Goal: Task Accomplishment & Management: Manage account settings

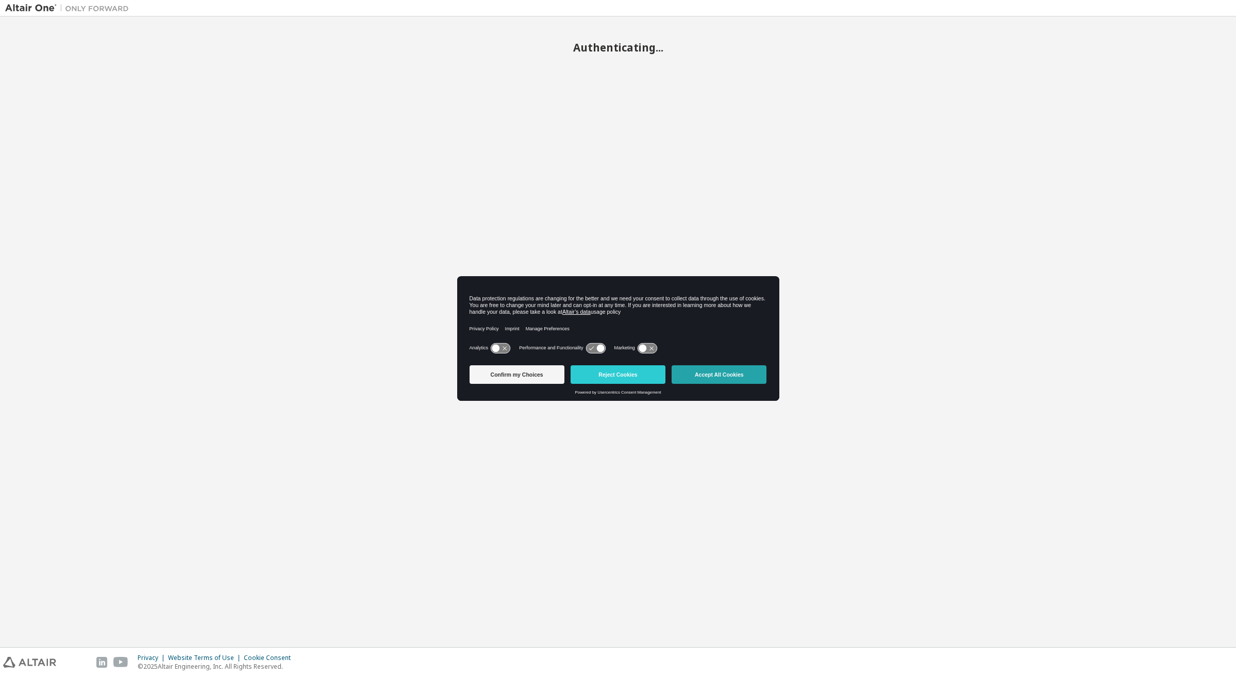
click at [729, 375] on button "Accept All Cookies" at bounding box center [719, 375] width 95 height 19
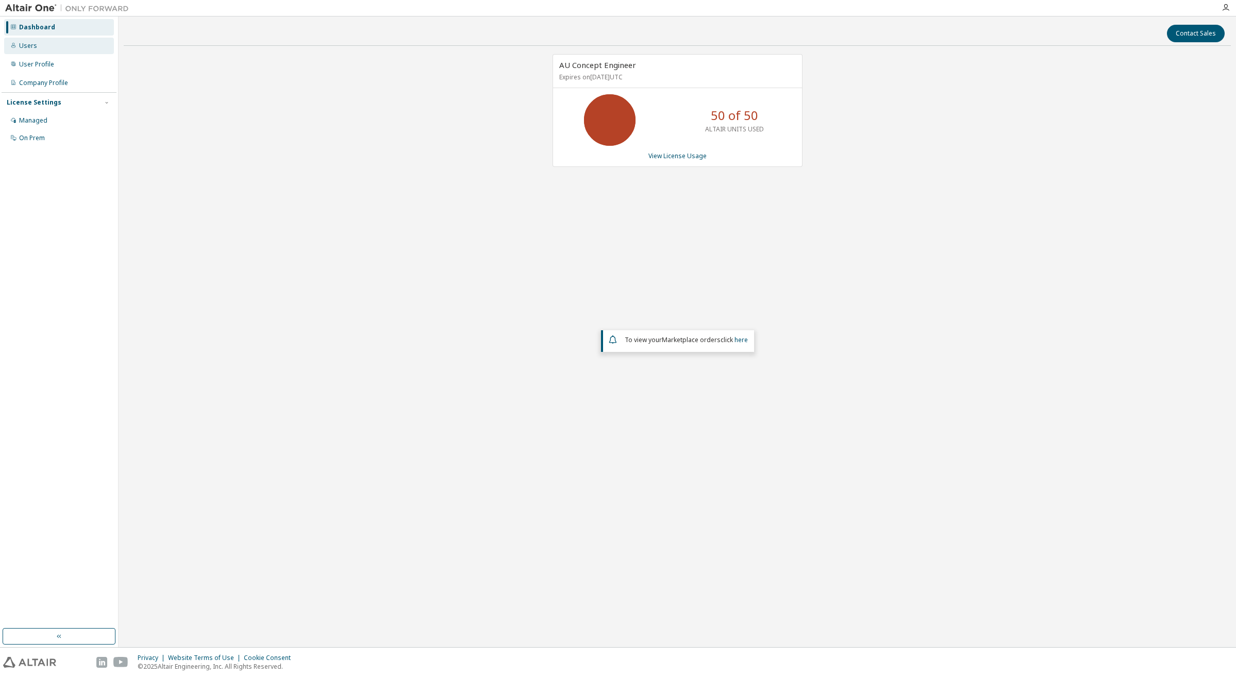
click at [34, 46] on div "Users" at bounding box center [28, 46] width 18 height 8
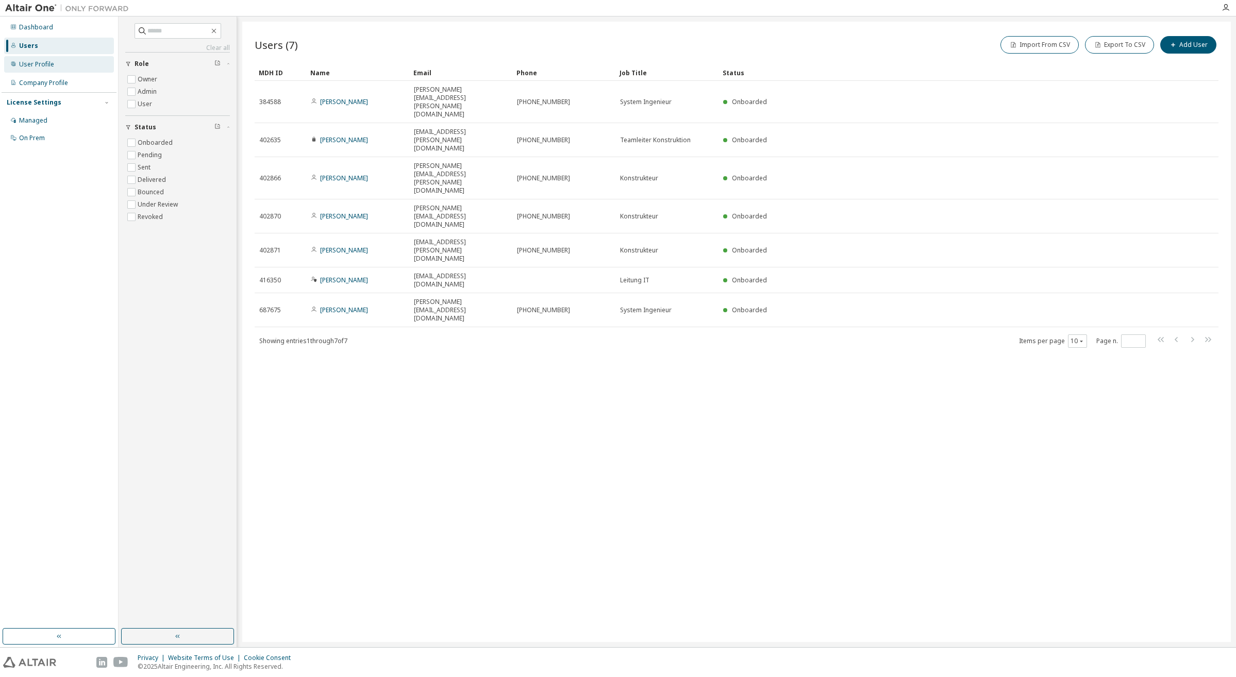
click at [39, 63] on div "User Profile" at bounding box center [36, 64] width 35 height 8
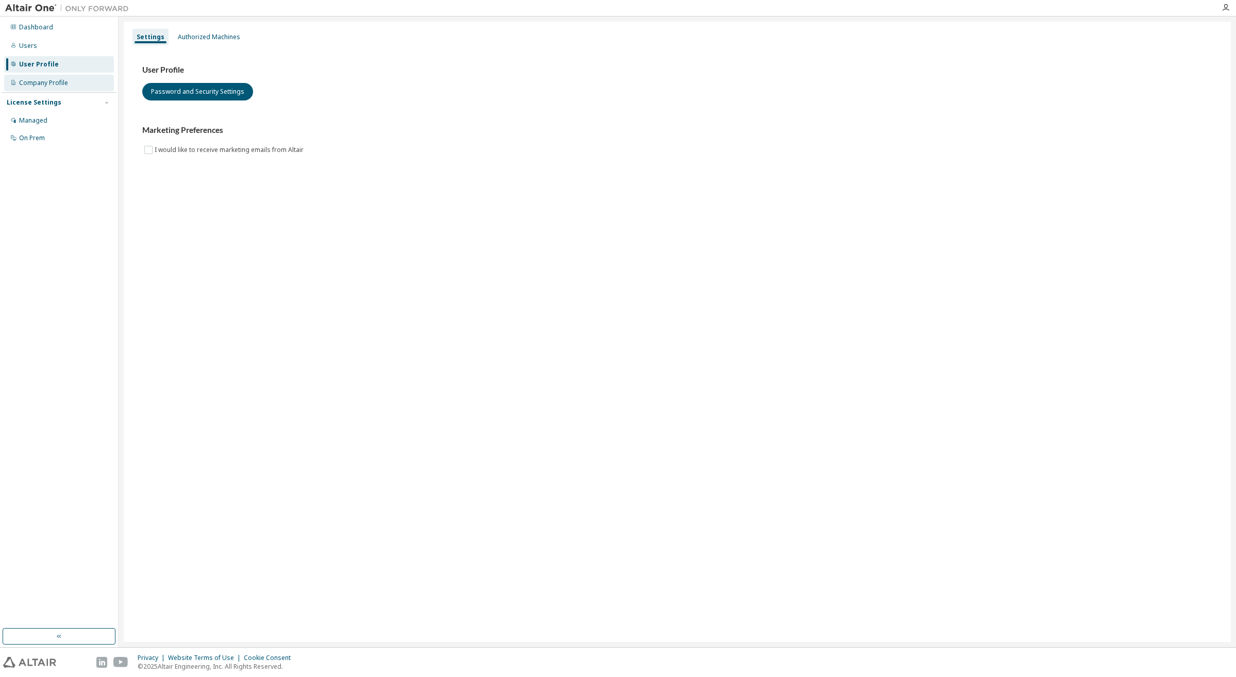
click at [40, 82] on div "Company Profile" at bounding box center [43, 83] width 49 height 8
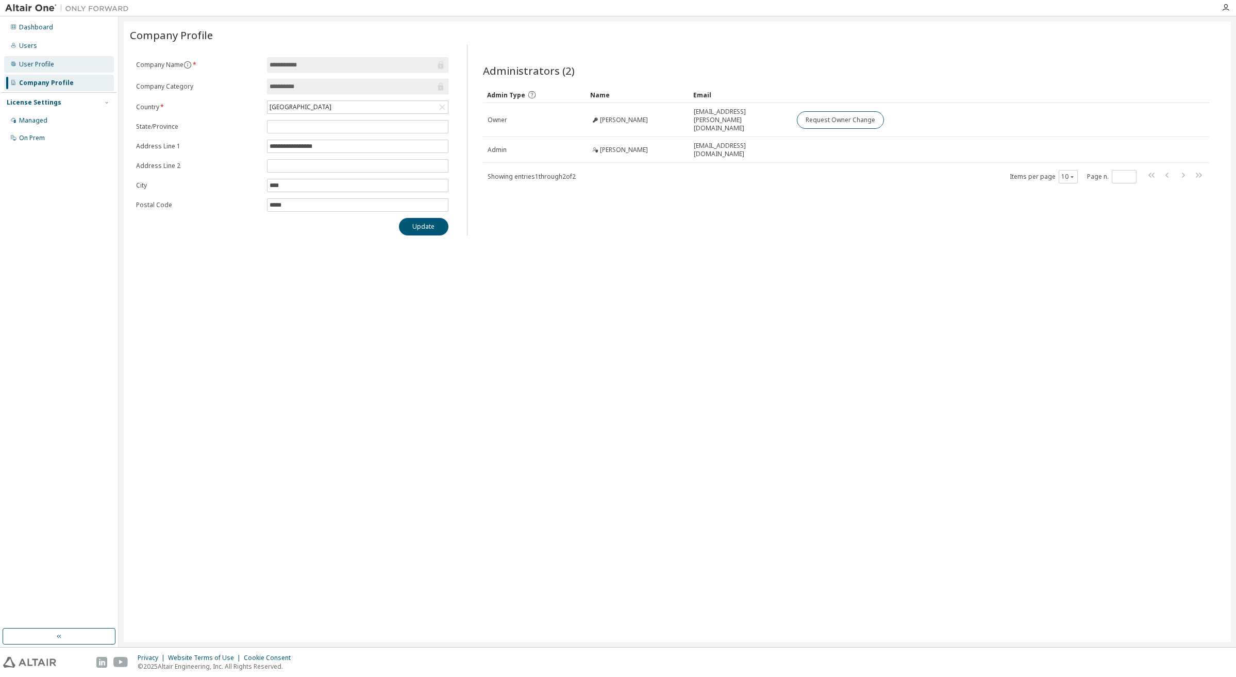
click at [39, 63] on div "User Profile" at bounding box center [36, 64] width 35 height 8
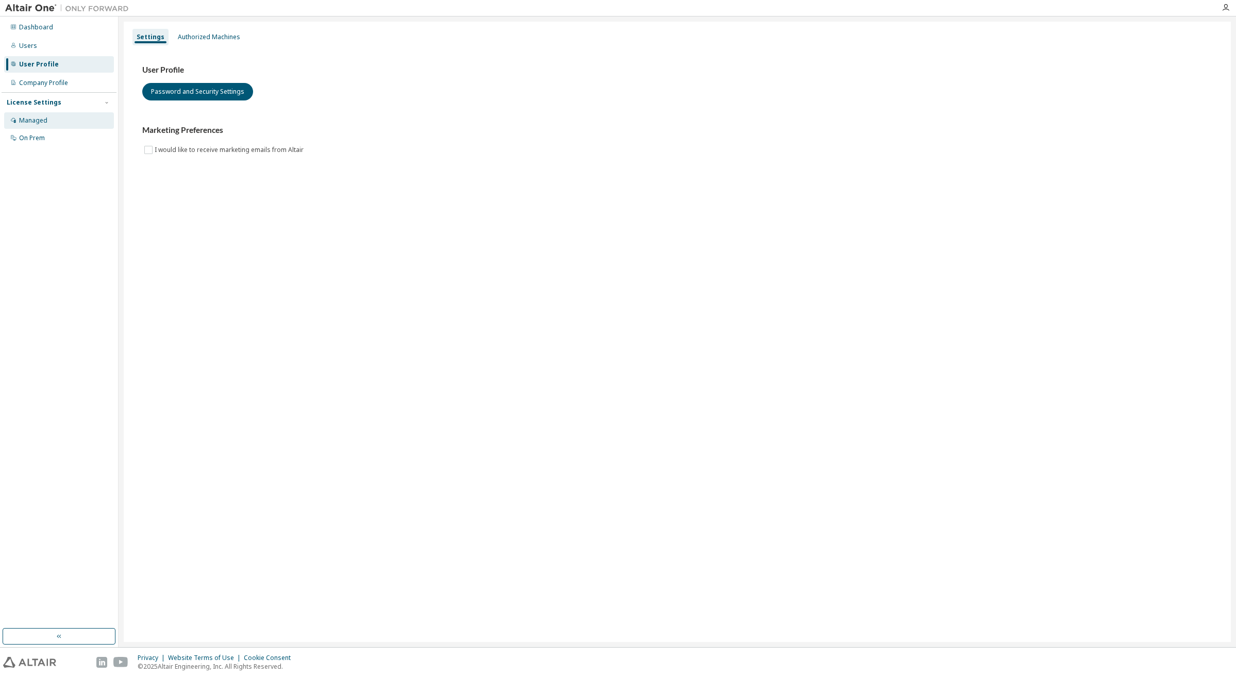
click at [50, 121] on div "Managed" at bounding box center [59, 120] width 110 height 16
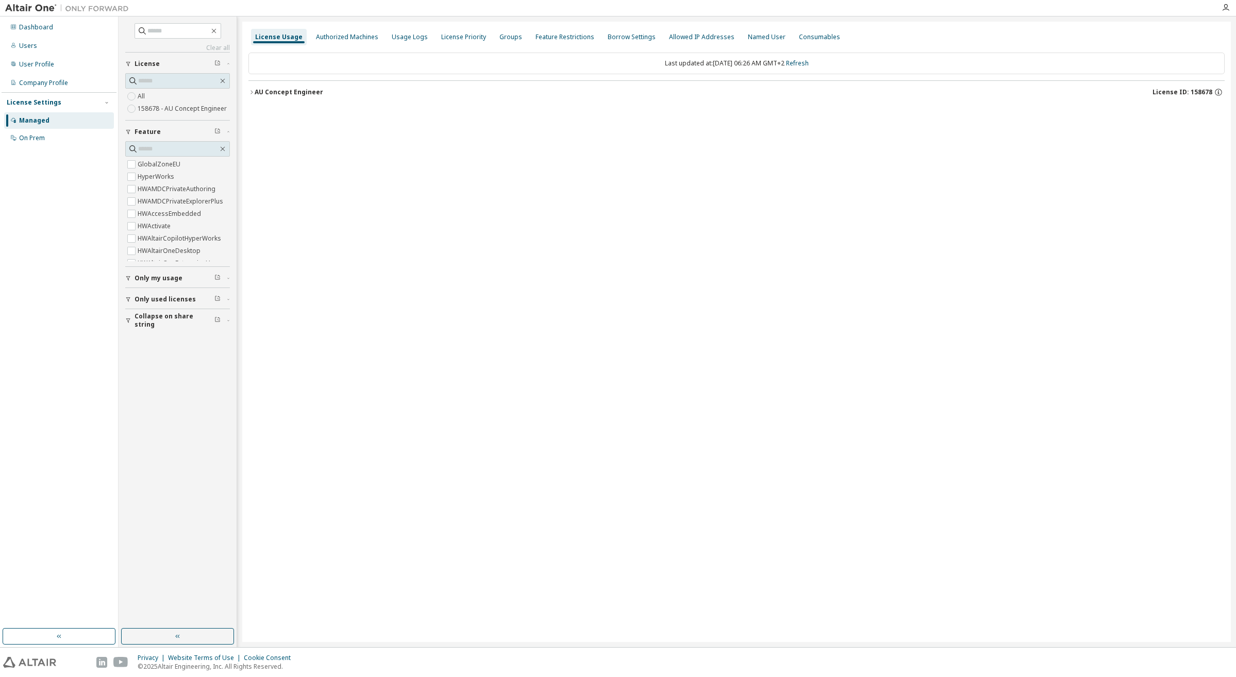
click at [252, 92] on icon "button" at bounding box center [252, 92] width 6 height 6
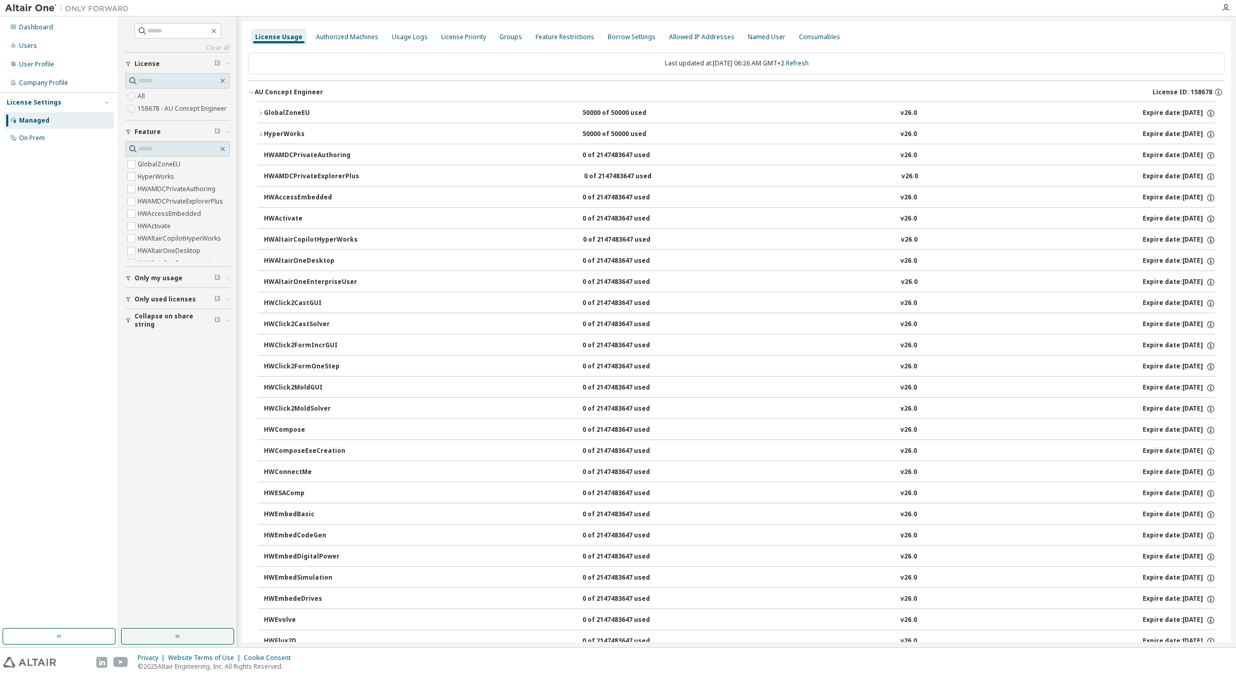
click at [260, 134] on icon "button" at bounding box center [261, 134] width 6 height 6
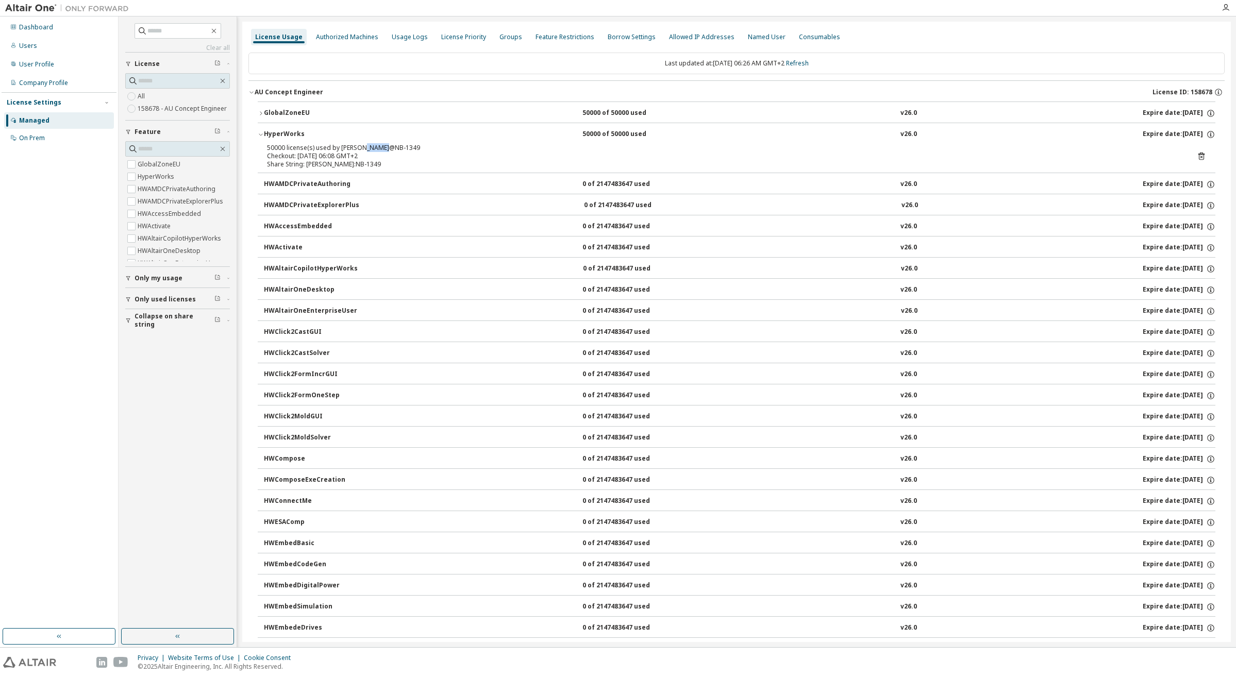
drag, startPoint x: 386, startPoint y: 147, endPoint x: 365, endPoint y: 148, distance: 21.1
click at [365, 148] on div "50000 license(s) used by Hardel@NB-1349" at bounding box center [724, 148] width 915 height 8
drag, startPoint x: 365, startPoint y: 148, endPoint x: 387, endPoint y: 152, distance: 23.0
click at [387, 152] on div "50000 license(s) used by Hardel@NB-1349" at bounding box center [724, 148] width 915 height 8
drag, startPoint x: 365, startPoint y: 146, endPoint x: 396, endPoint y: 147, distance: 32.0
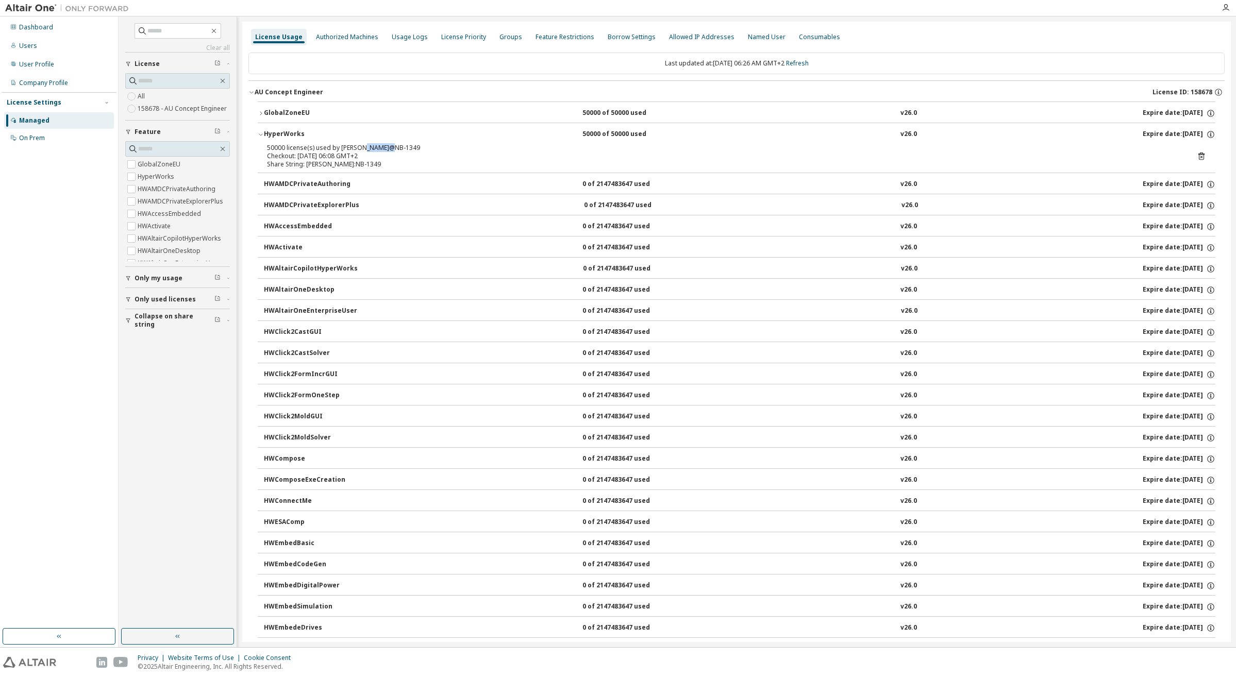
click at [396, 147] on div "50000 license(s) used by Hardel@NB-1349" at bounding box center [724, 148] width 915 height 8
drag, startPoint x: 396, startPoint y: 147, endPoint x: 411, endPoint y: 153, distance: 16.0
click at [411, 153] on div "Checkout: 2025-10-09 06:08 GMT+2" at bounding box center [724, 156] width 915 height 8
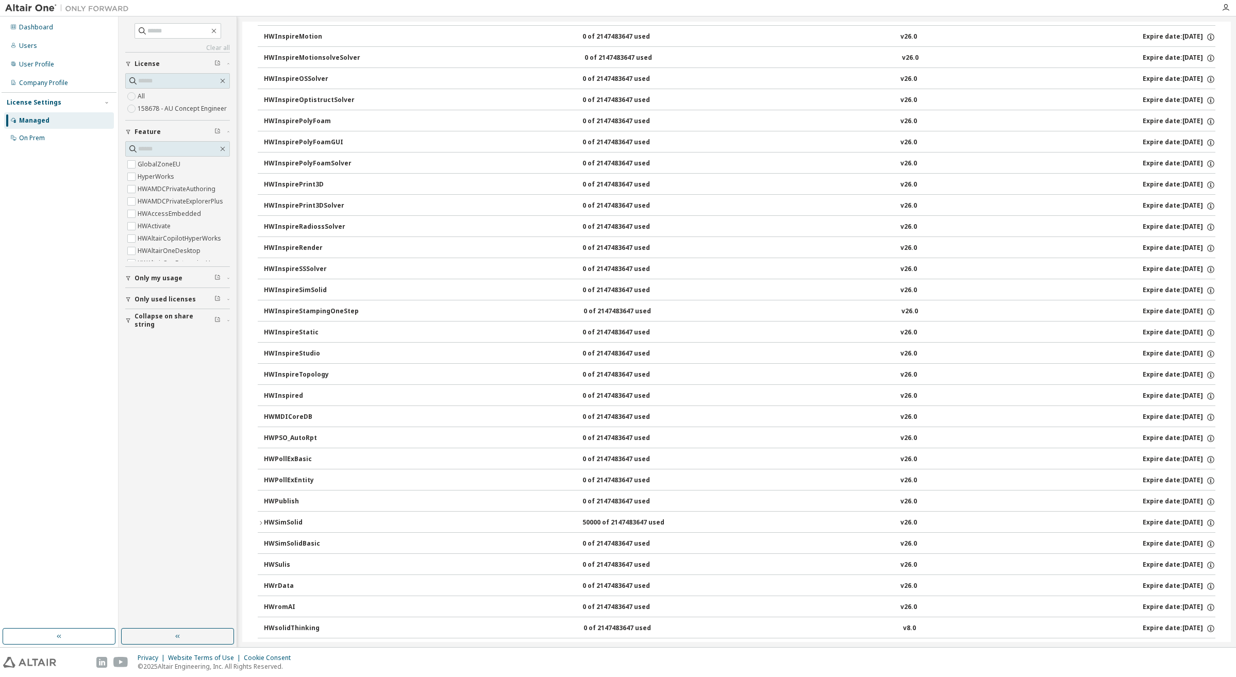
scroll to position [1409, 0]
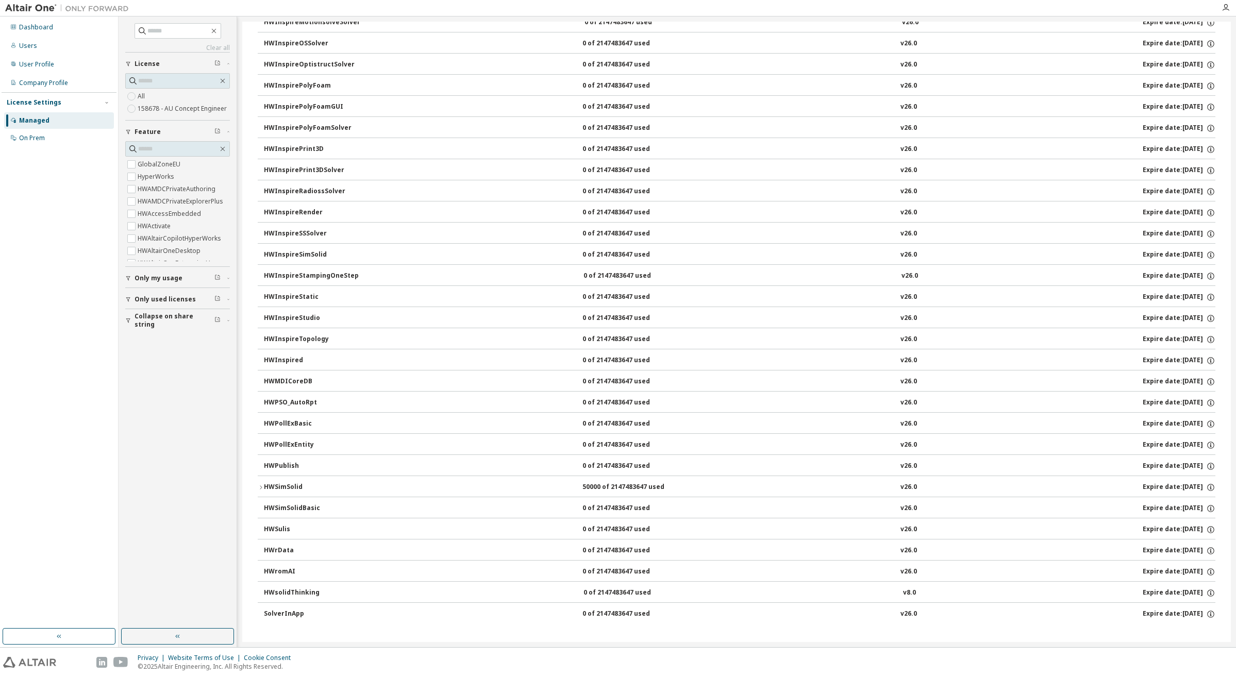
click at [260, 484] on button "HWSimSolid 50000 of 2147483647 used v26.0 Expire date: 2026-10-01" at bounding box center [737, 487] width 958 height 23
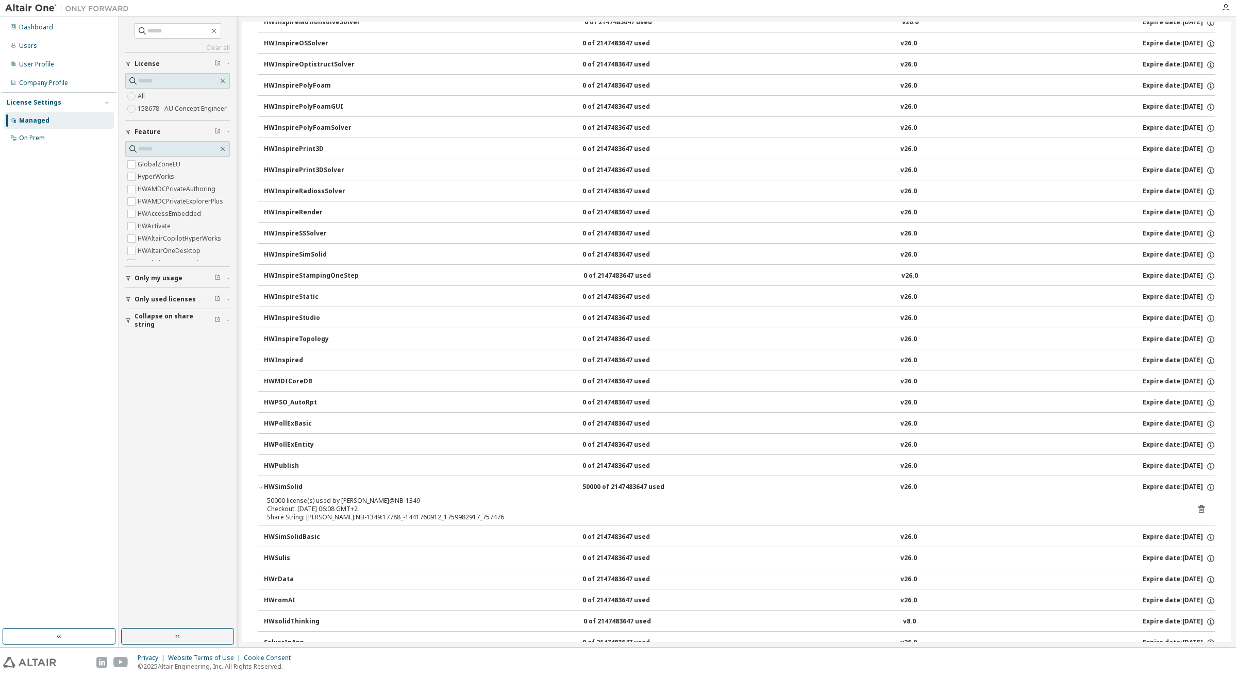
click at [1199, 508] on icon at bounding box center [1202, 510] width 6 height 8
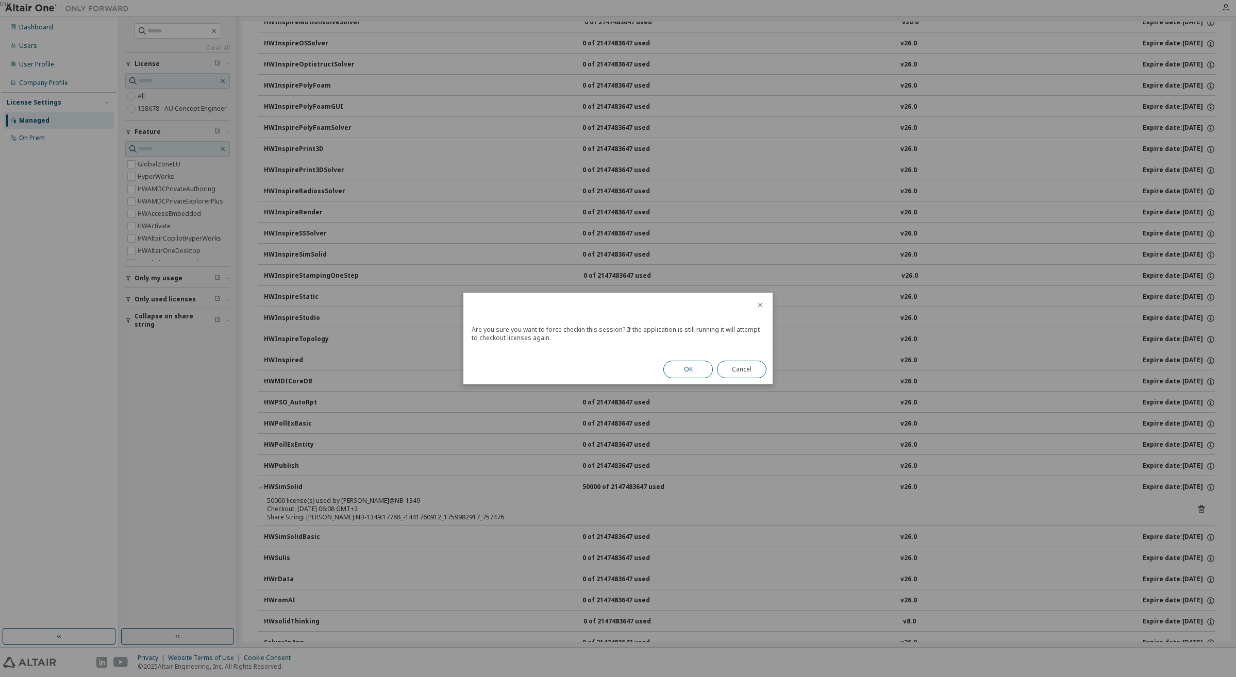
click at [695, 368] on button "OK" at bounding box center [688, 370] width 49 height 18
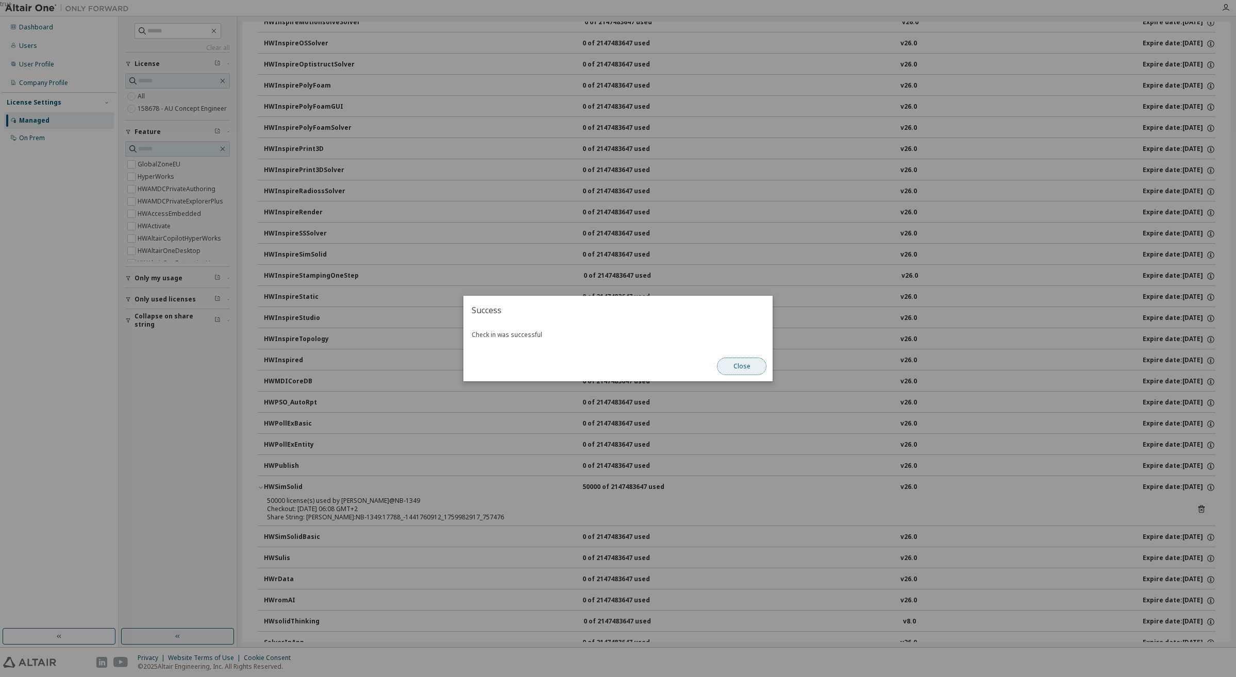
click at [741, 372] on button "Close" at bounding box center [741, 367] width 49 height 18
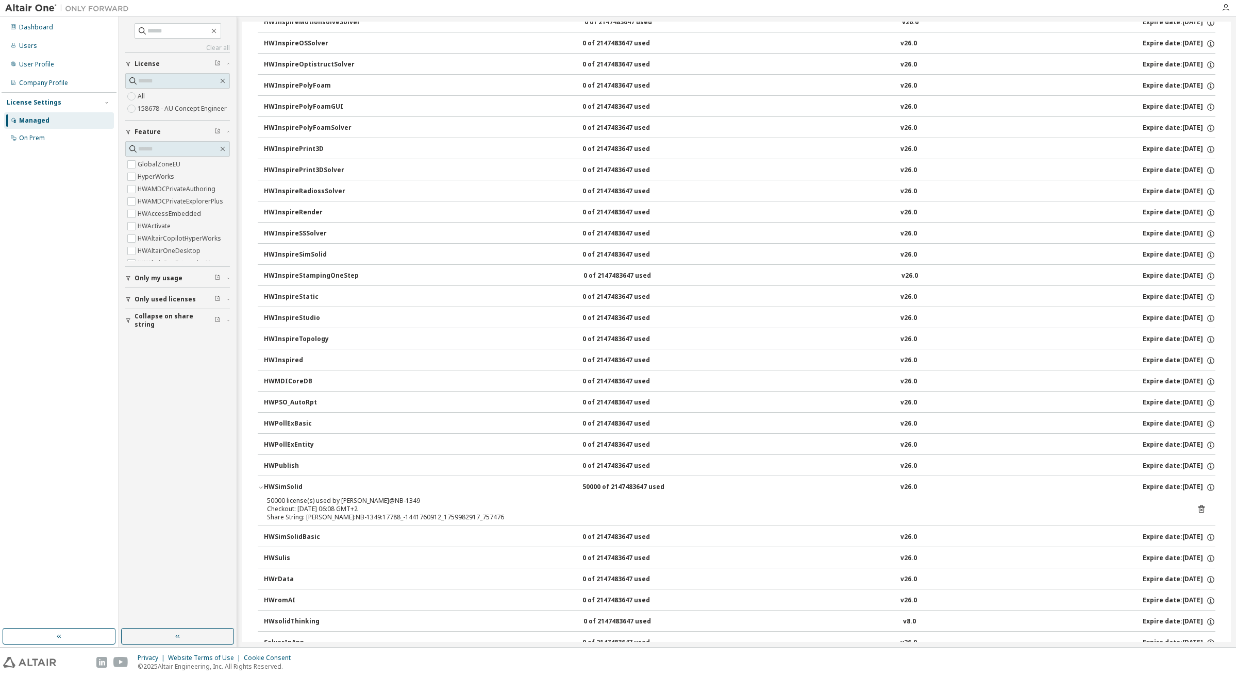
scroll to position [1438, 0]
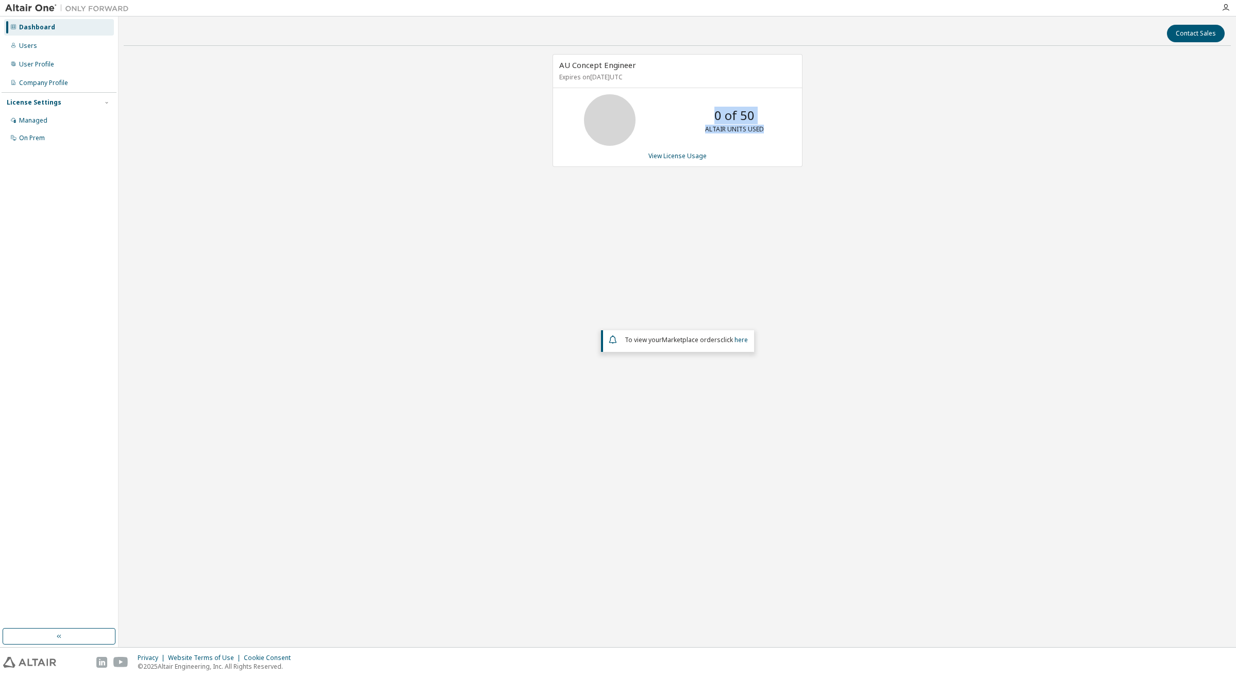
drag, startPoint x: 714, startPoint y: 118, endPoint x: 780, endPoint y: 118, distance: 66.5
click at [780, 118] on div "0 of 50 ALTAIR UNITS USED" at bounding box center [677, 120] width 249 height 52
drag, startPoint x: 780, startPoint y: 118, endPoint x: 743, endPoint y: 120, distance: 36.7
click at [743, 120] on p "0 of 50" at bounding box center [735, 116] width 40 height 18
drag, startPoint x: 712, startPoint y: 118, endPoint x: 756, endPoint y: 119, distance: 44.4
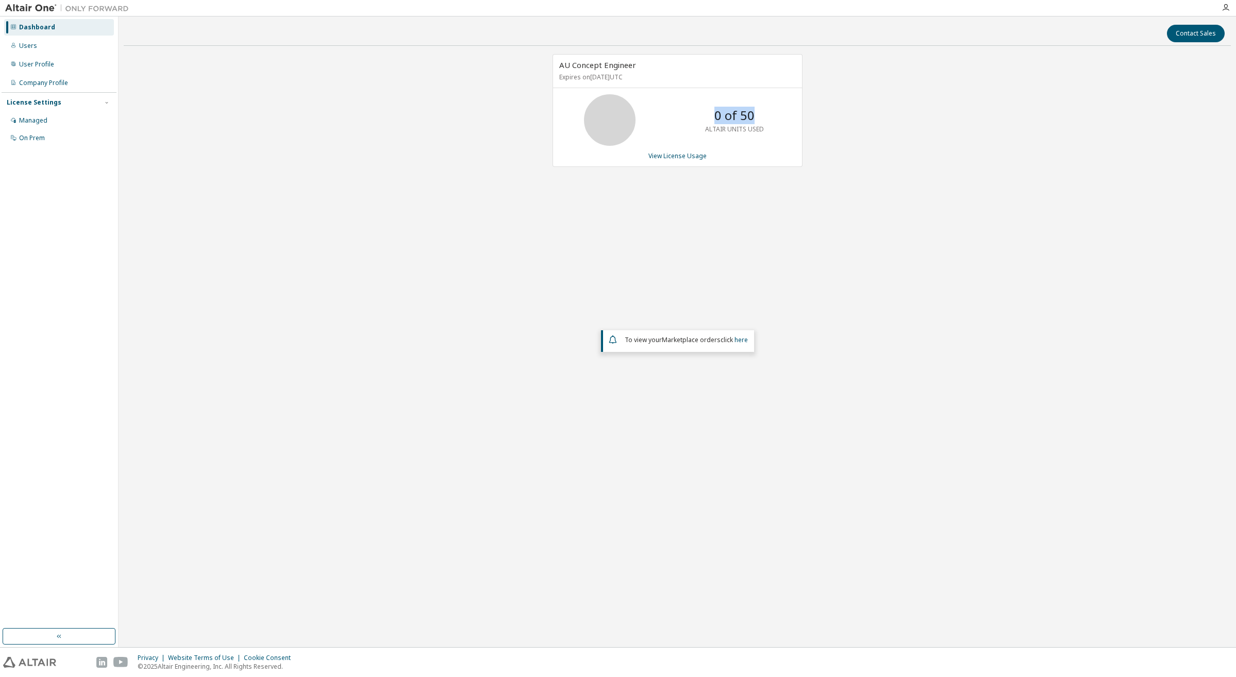
click at [756, 119] on div "0 of 50 ALTAIR UNITS USED" at bounding box center [734, 120] width 82 height 52
drag, startPoint x: 756, startPoint y: 119, endPoint x: 734, endPoint y: 126, distance: 23.5
click at [734, 126] on p "ALTAIR UNITS USED" at bounding box center [734, 129] width 59 height 9
drag, startPoint x: 734, startPoint y: 126, endPoint x: 719, endPoint y: 114, distance: 19.8
click at [719, 114] on p "0 of 50" at bounding box center [735, 116] width 40 height 18
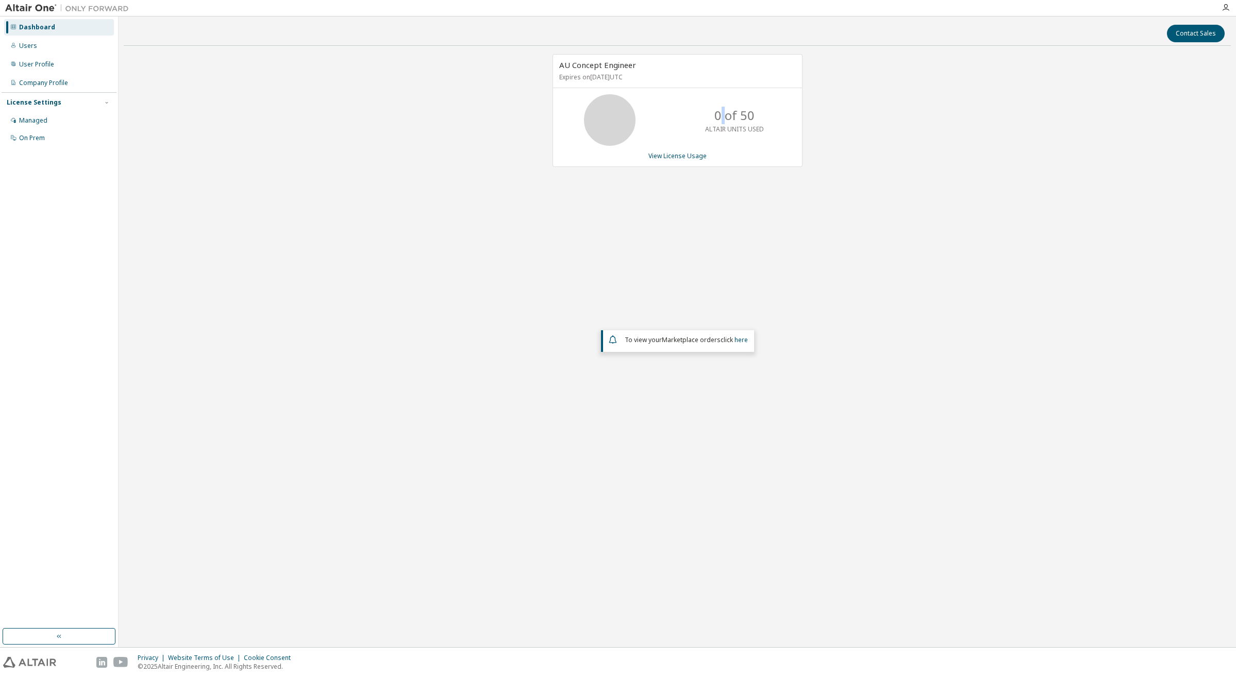
click at [719, 114] on p "0 of 50" at bounding box center [735, 116] width 40 height 18
click at [717, 118] on p "0 of 50" at bounding box center [735, 116] width 40 height 18
click at [399, 187] on div "AU Concept Engineer Expires on October 1, 2026 UTC 0 of 50 ALTAIR UNITS USED Vi…" at bounding box center [677, 274] width 1107 height 440
drag, startPoint x: 840, startPoint y: 240, endPoint x: 852, endPoint y: 249, distance: 15.5
click at [840, 240] on div "AU Concept Engineer Expires on October 1, 2026 UTC 0 of 50 ALTAIR UNITS USED Vi…" at bounding box center [677, 274] width 1107 height 440
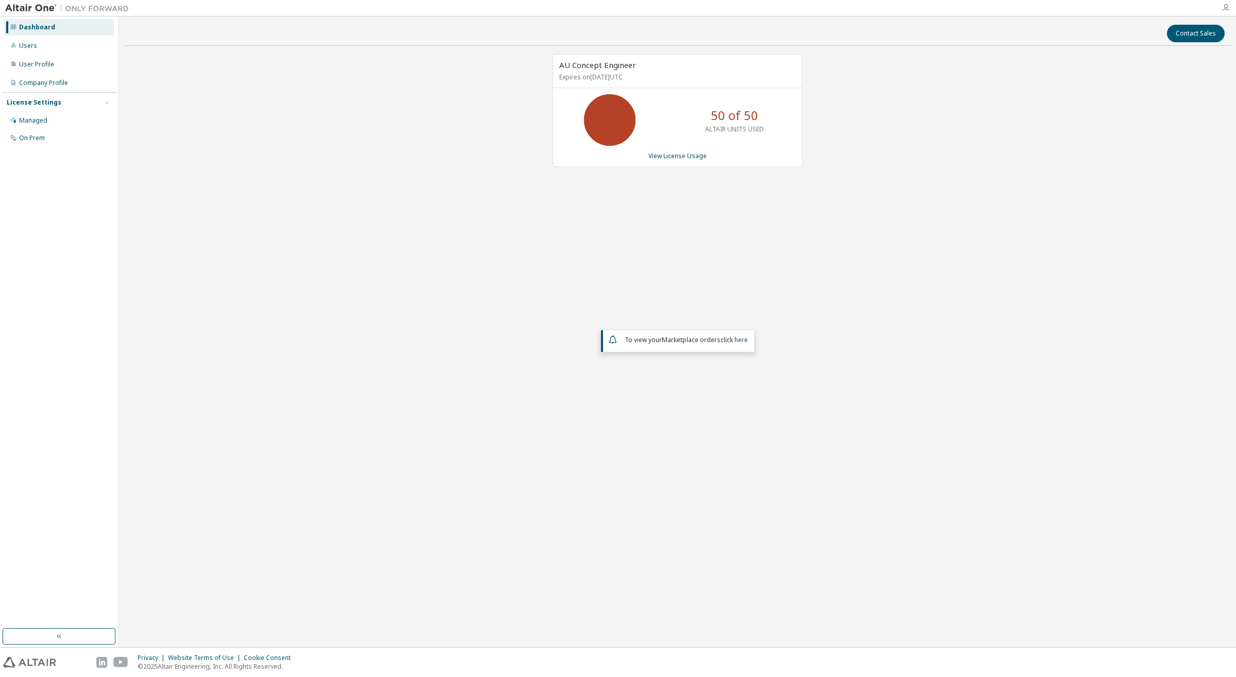
click at [1227, 8] on icon "button" at bounding box center [1226, 8] width 8 height 8
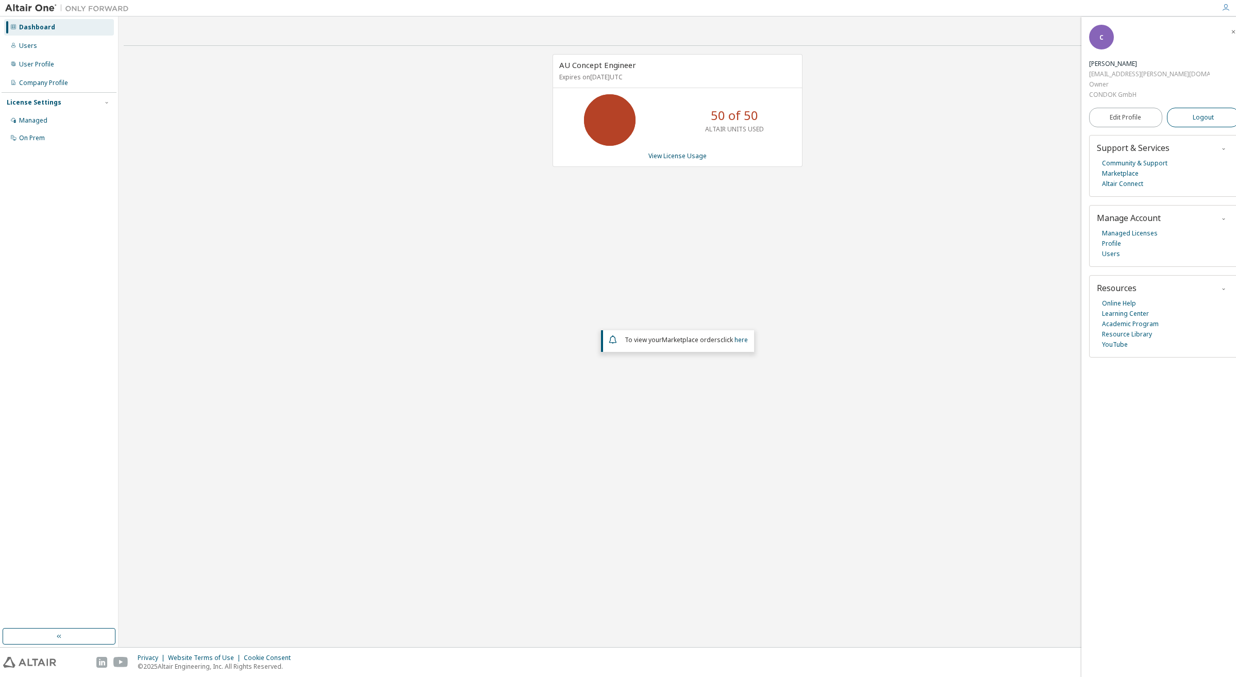
click at [1199, 112] on span "Logout" at bounding box center [1203, 117] width 21 height 10
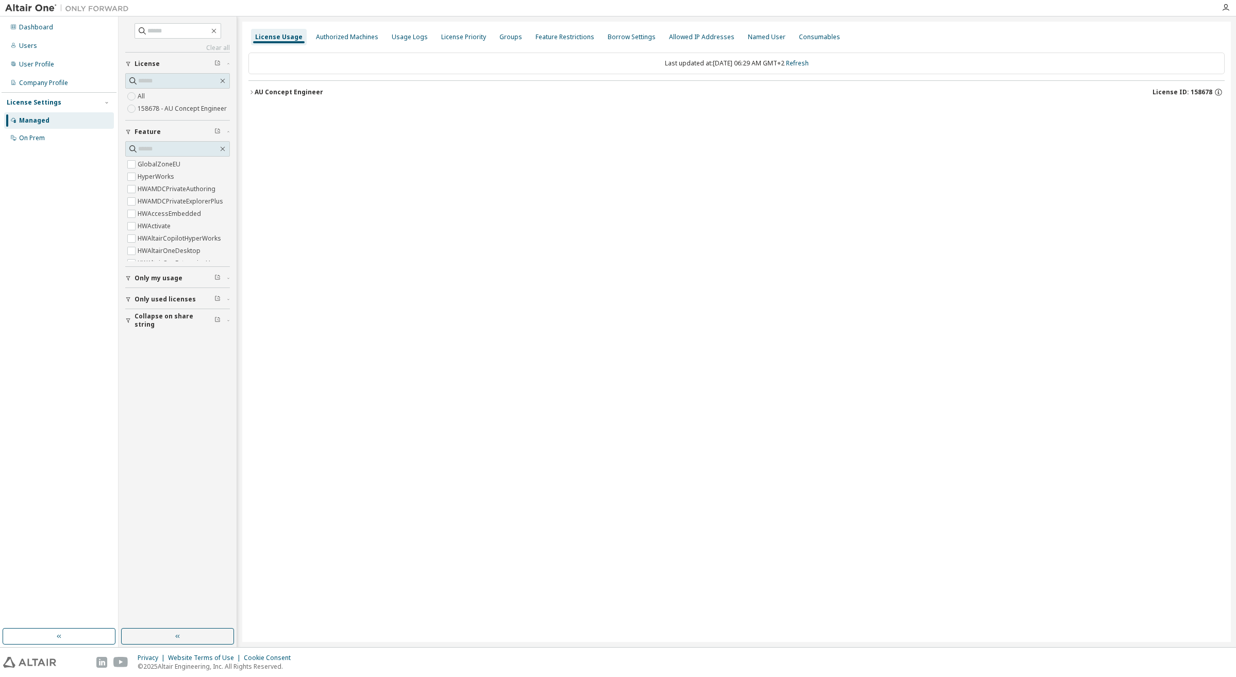
click at [254, 91] on icon "button" at bounding box center [252, 92] width 6 height 6
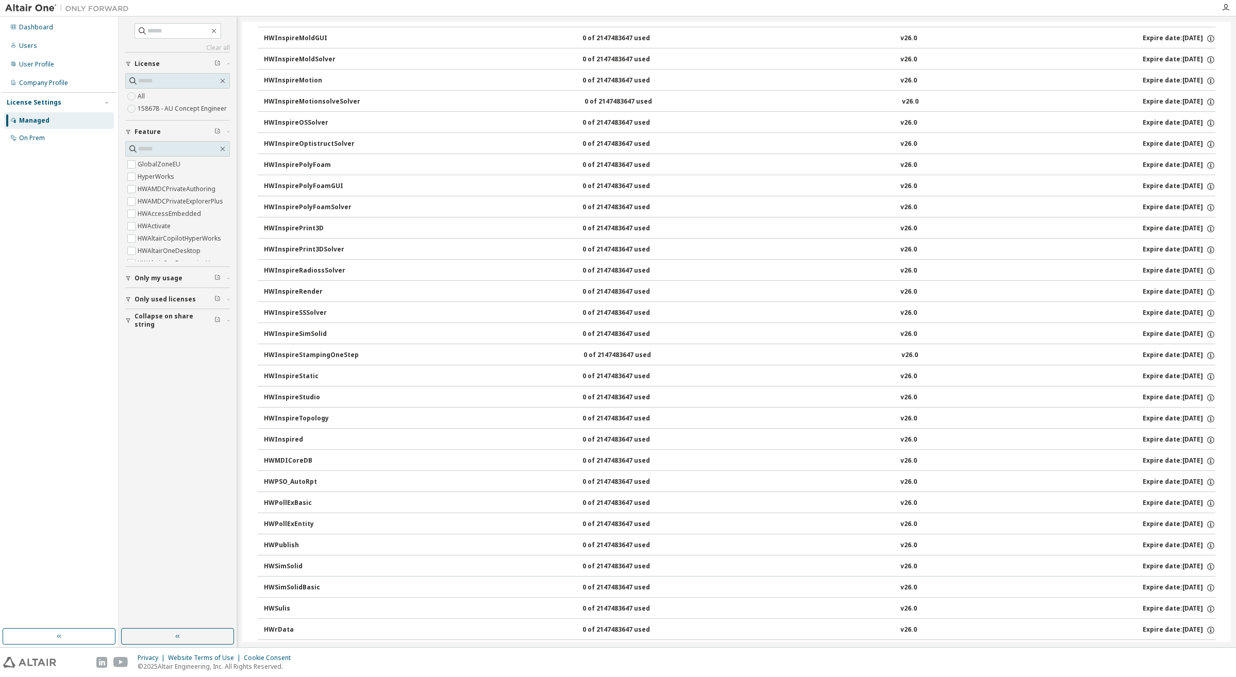
scroll to position [1226, 0]
